Goal: Task Accomplishment & Management: Use online tool/utility

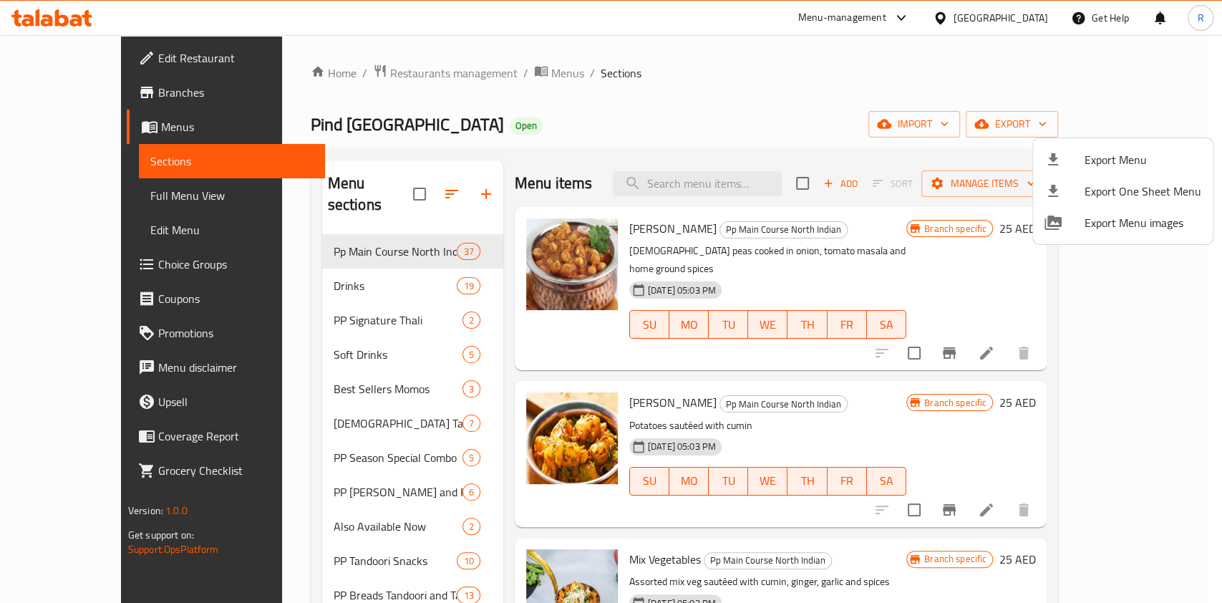
click at [356, 79] on div at bounding box center [611, 301] width 1222 height 603
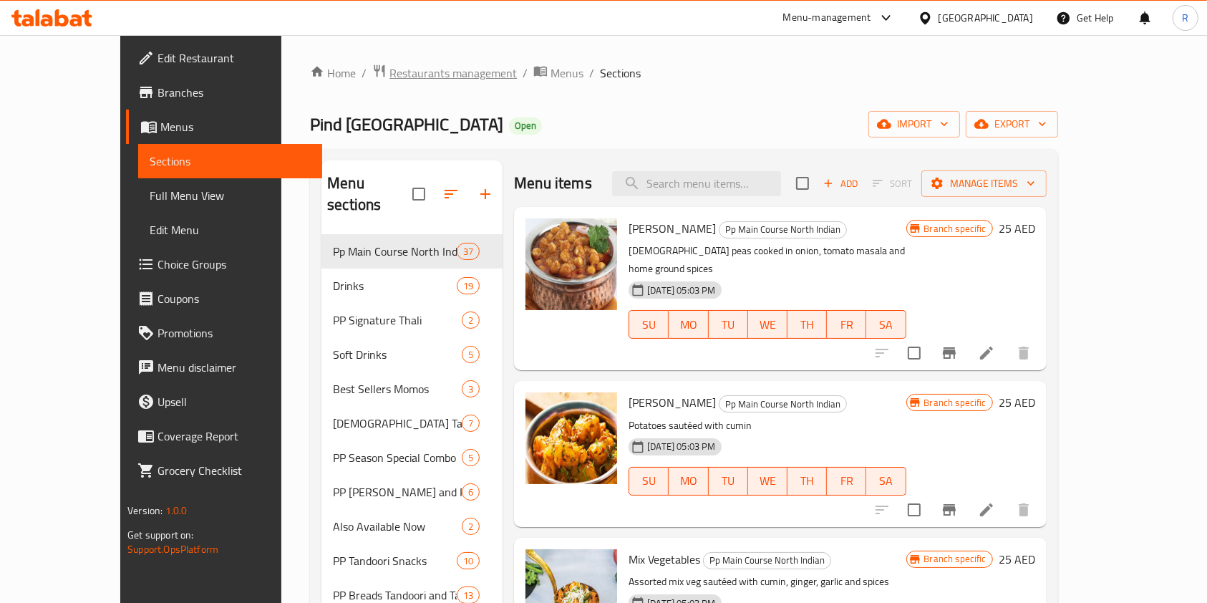
click at [389, 72] on span "Restaurants management" at bounding box center [452, 72] width 127 height 17
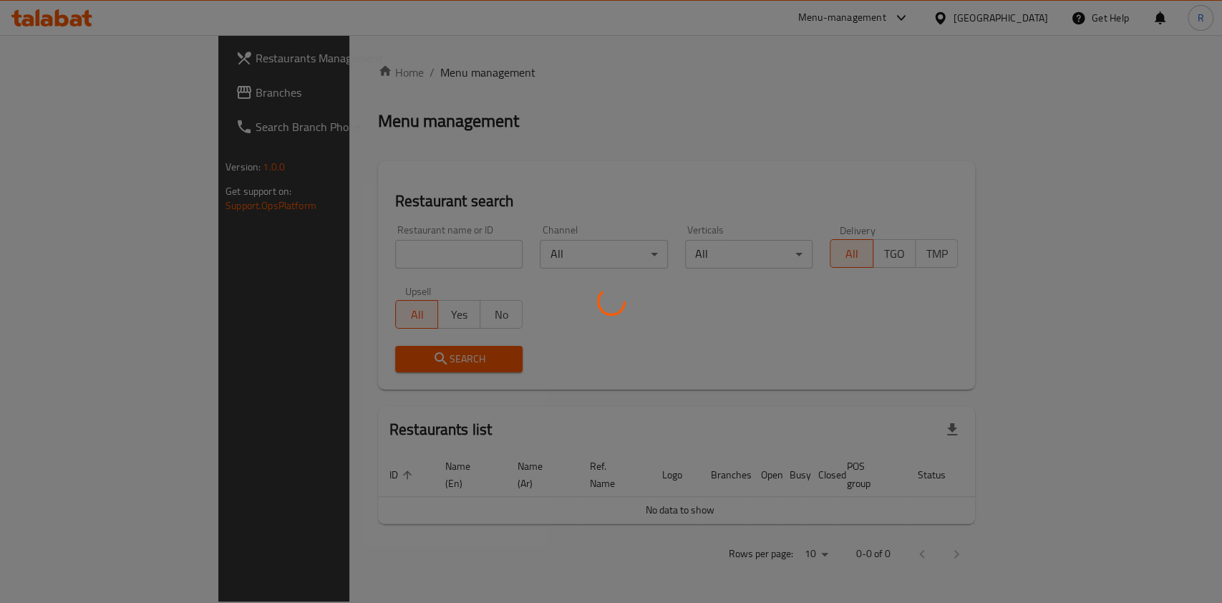
click at [339, 267] on div at bounding box center [611, 301] width 1222 height 603
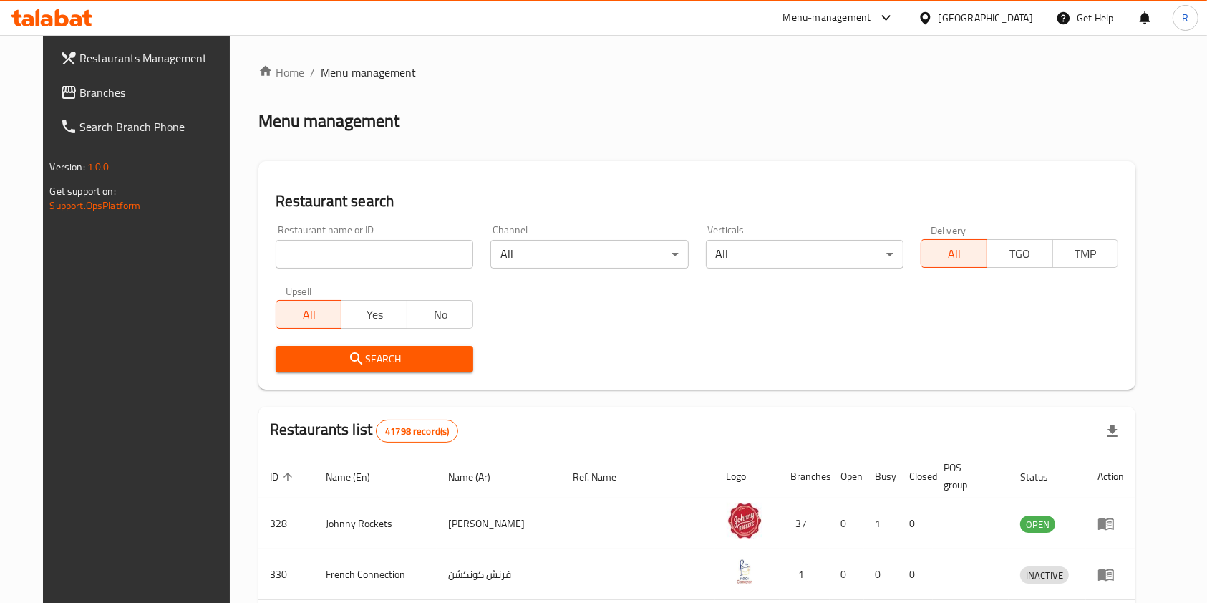
click at [417, 261] on input "search" at bounding box center [375, 254] width 198 height 29
type input "mamak"
click button "Search" at bounding box center [375, 359] width 198 height 26
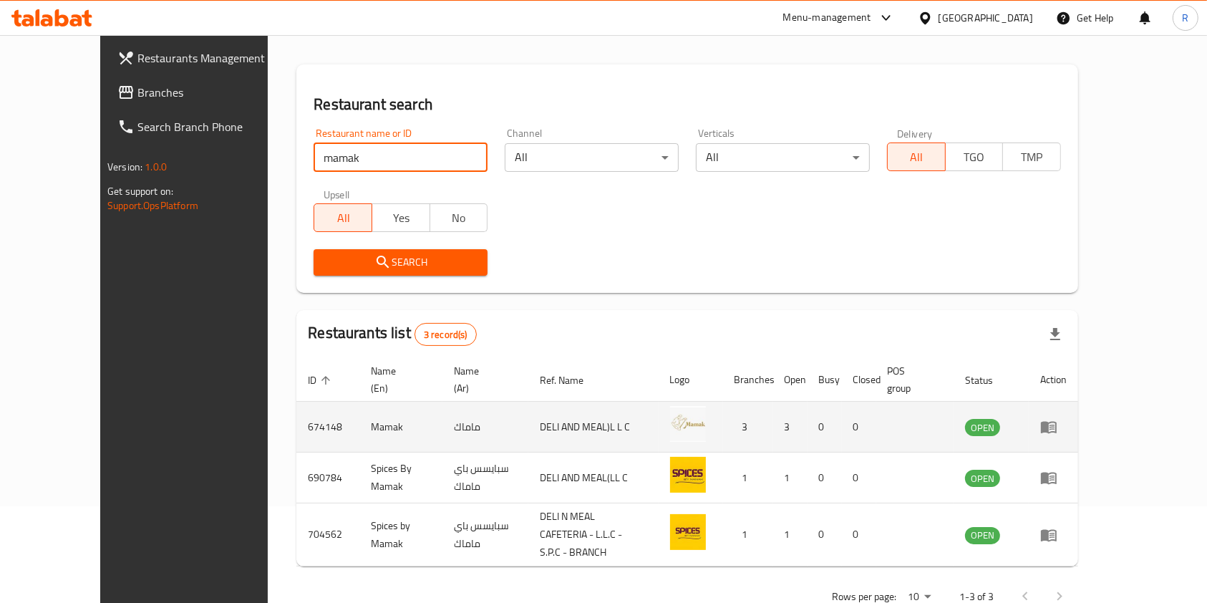
scroll to position [107, 0]
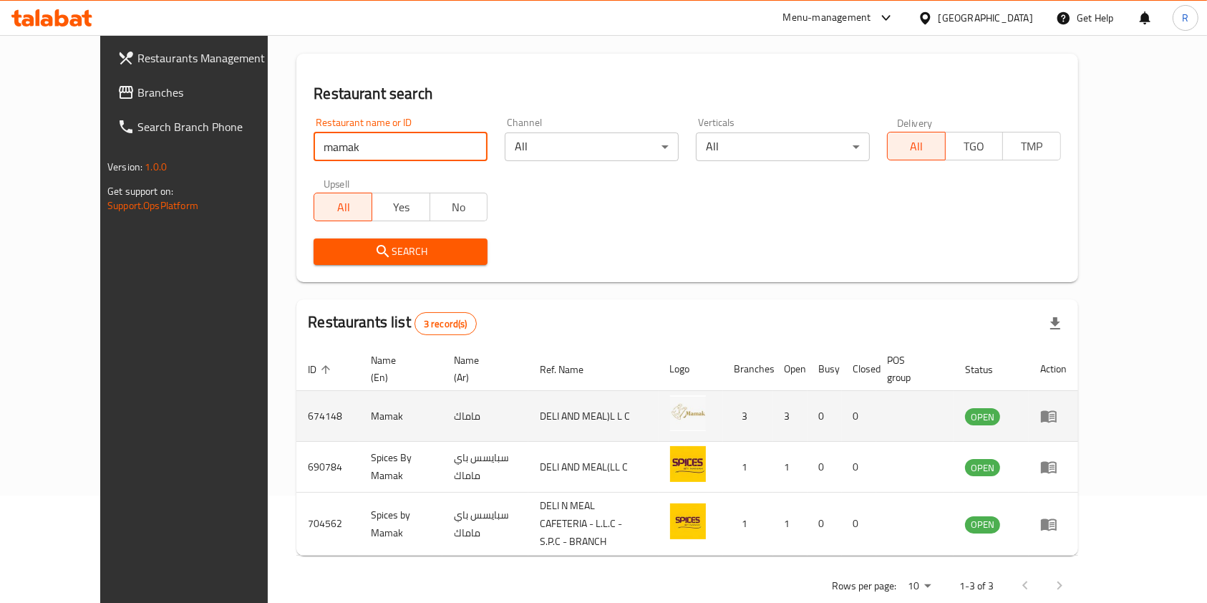
click at [1056, 411] on icon "enhanced table" at bounding box center [1049, 417] width 16 height 12
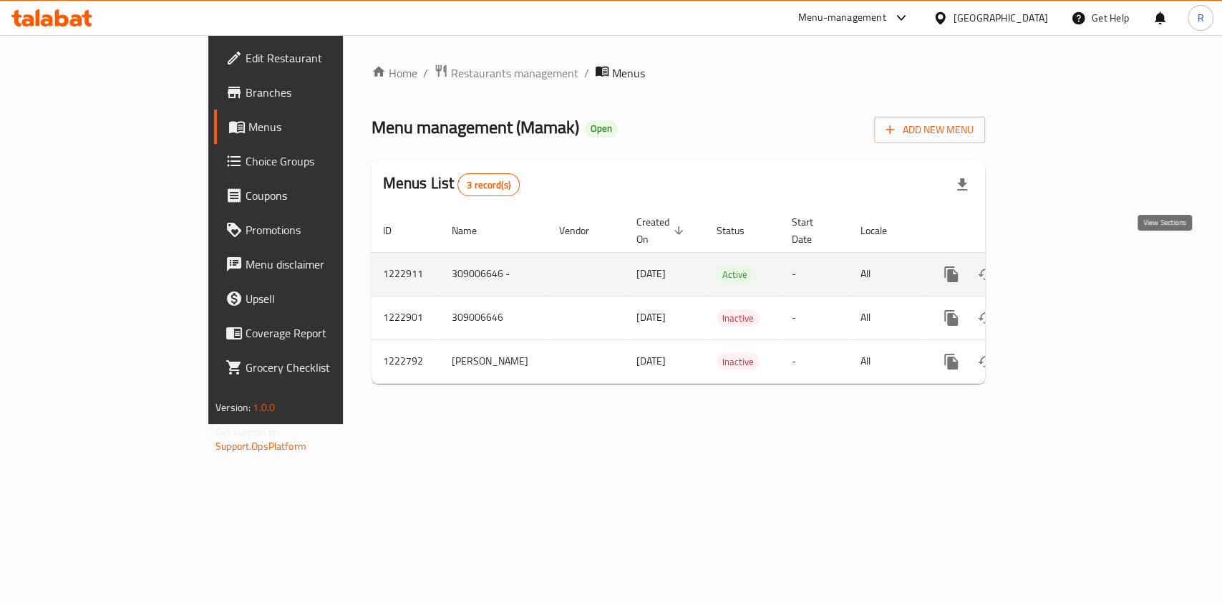
click at [1063, 266] on icon "enhanced table" at bounding box center [1054, 274] width 17 height 17
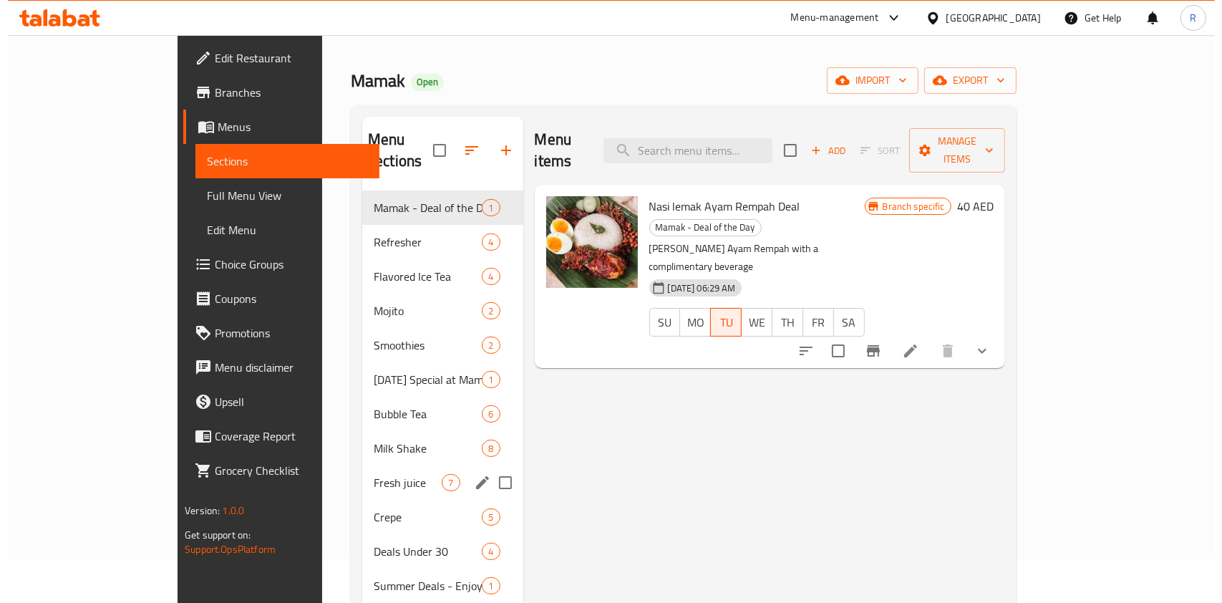
scroll to position [26, 0]
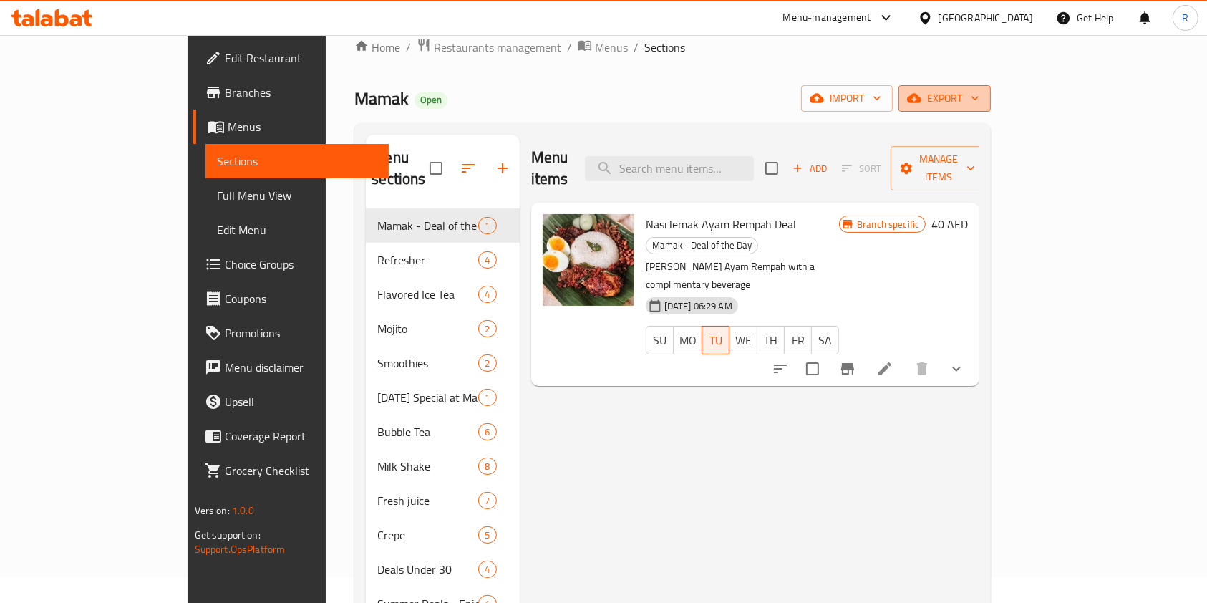
click at [991, 87] on button "export" at bounding box center [944, 98] width 92 height 26
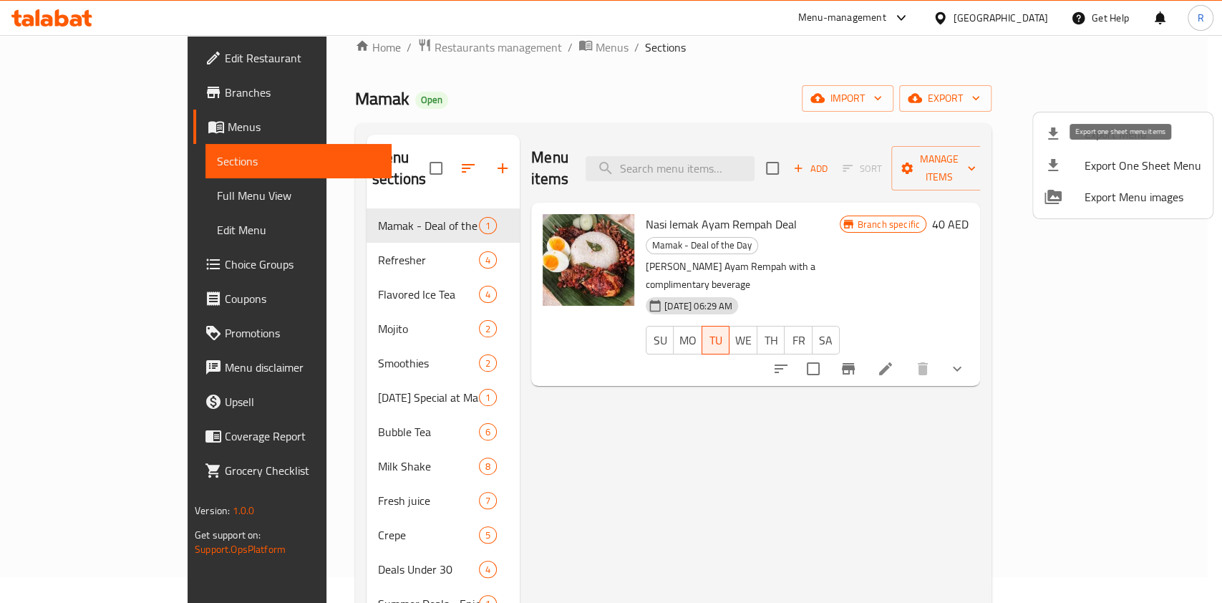
click at [1123, 165] on span "Export One Sheet Menu" at bounding box center [1142, 165] width 117 height 17
